Goal: Task Accomplishment & Management: Use online tool/utility

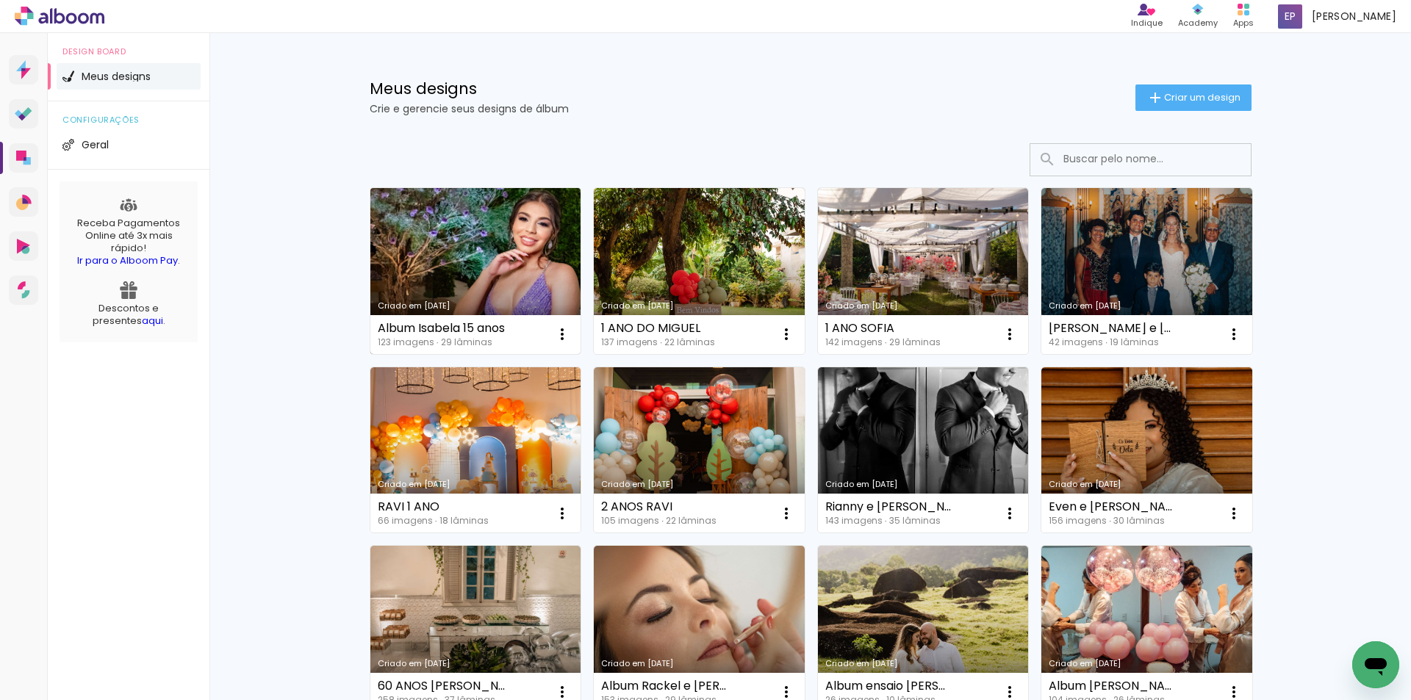
click at [469, 256] on link "Criado em [DATE]" at bounding box center [475, 271] width 211 height 166
